Goal: Task Accomplishment & Management: Complete application form

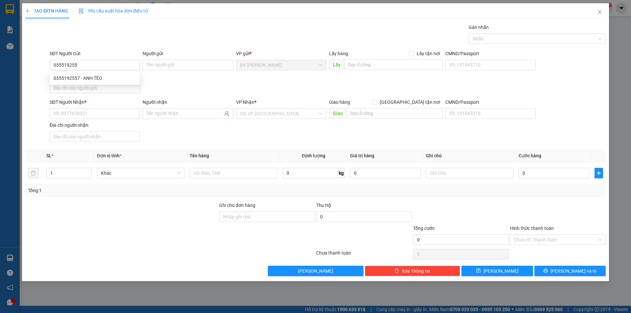
type input "0355192557"
click at [106, 79] on div "0355192557 - ANH TÈO" at bounding box center [95, 78] width 82 height 7
type input "ANH TÈO"
type input "0355192557"
drag, startPoint x: 103, startPoint y: 112, endPoint x: 103, endPoint y: 116, distance: 3.6
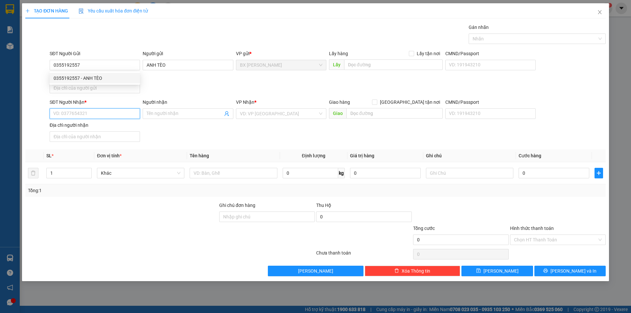
click at [103, 112] on input "SĐT Người Nhận *" at bounding box center [95, 113] width 90 height 11
click at [105, 140] on div "0907462289 - CHỊ THY" at bounding box center [95, 137] width 82 height 7
type input "0907462289"
type input "CHỊ THY"
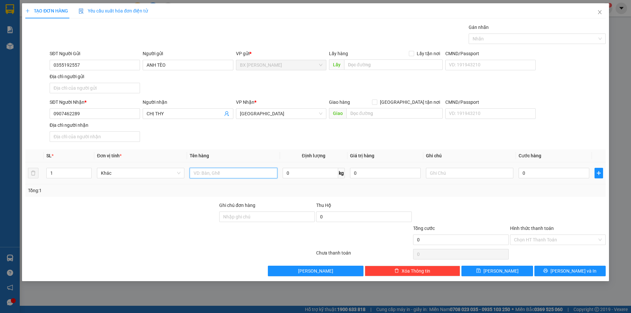
click at [234, 176] on input "text" at bounding box center [233, 173] width 87 height 11
type input "BỌC"
drag, startPoint x: 55, startPoint y: 170, endPoint x: 3, endPoint y: 169, distance: 51.9
click at [3, 169] on div "TẠO ĐƠN HÀNG Yêu cầu xuất hóa đơn điện tử Transit Pickup Surcharge Ids Transit …" at bounding box center [315, 156] width 631 height 313
type input "3"
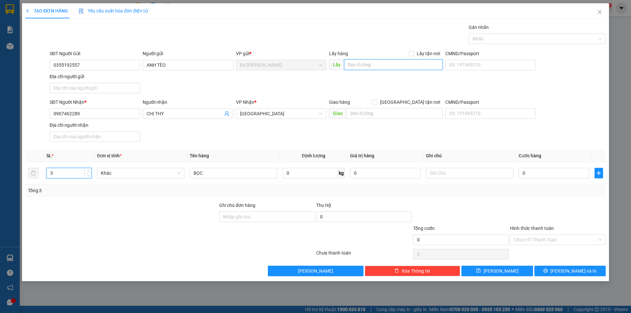
click at [395, 66] on input "text" at bounding box center [393, 64] width 99 height 11
type input "U"
type input "ỦY TÍN DỤNG BÀ TỨ"
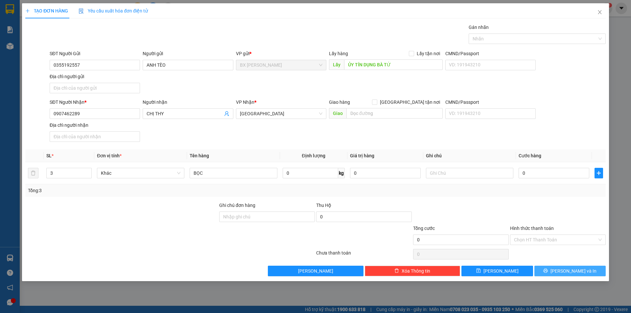
click at [556, 273] on button "[PERSON_NAME] và In" at bounding box center [569, 271] width 71 height 11
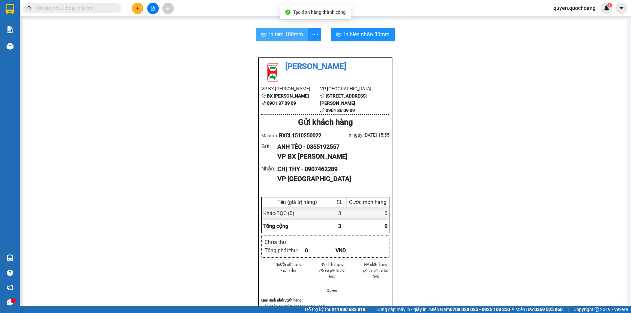
drag, startPoint x: 271, startPoint y: 41, endPoint x: 273, endPoint y: 32, distance: 9.7
click at [271, 40] on div "In tem 100mm In biên nhận 80mm Quốc Hoàng VP BX Cao Lãnh BX Cao Lãnh 0901 87 09…" at bounding box center [325, 279] width 604 height 519
drag, startPoint x: 273, startPoint y: 32, endPoint x: 356, endPoint y: 16, distance: 84.8
click at [273, 32] on span "In tem 100mm" at bounding box center [286, 34] width 34 height 8
